Goal: Task Accomplishment & Management: Complete application form

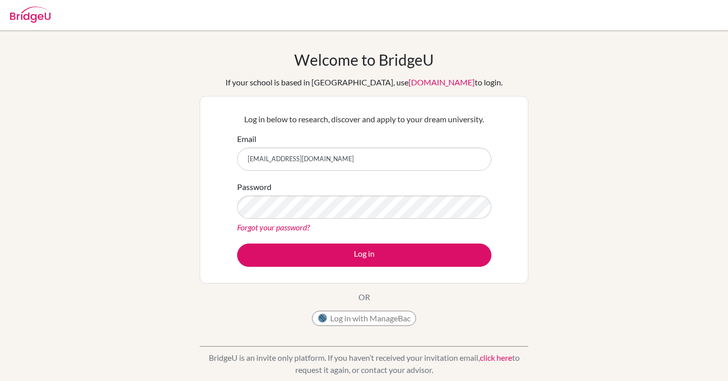
click at [237, 244] on button "Log in" at bounding box center [364, 255] width 254 height 23
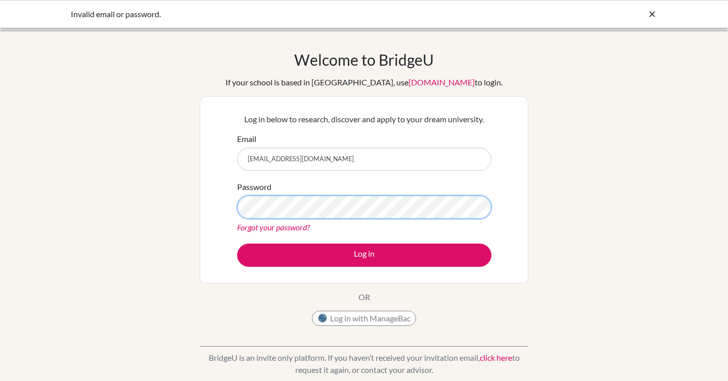
click at [237, 244] on button "Log in" at bounding box center [364, 255] width 254 height 23
drag, startPoint x: 333, startPoint y: 159, endPoint x: 118, endPoint y: 159, distance: 214.4
click at [118, 159] on div "Welcome to [GEOGRAPHIC_DATA] If your school is based in [GEOGRAPHIC_DATA], use …" at bounding box center [364, 216] width 728 height 331
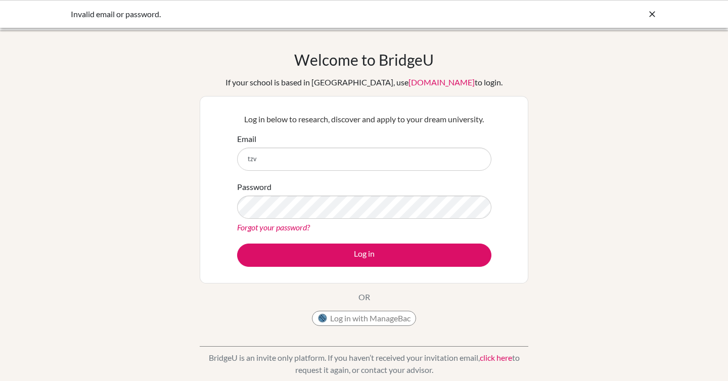
type input "[EMAIL_ADDRESS][DOMAIN_NAME]"
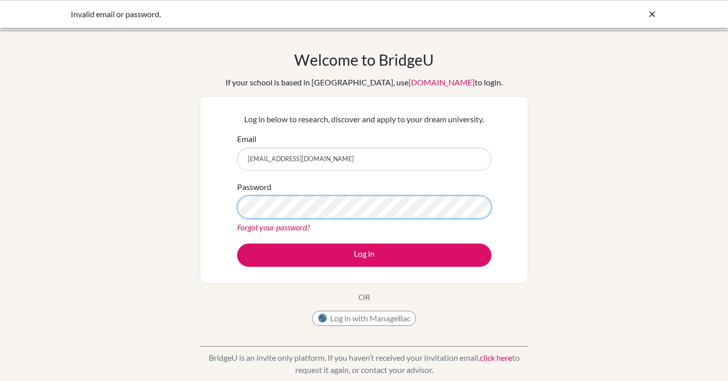
click at [237, 244] on button "Log in" at bounding box center [364, 255] width 254 height 23
